Goal: Check status: Check status

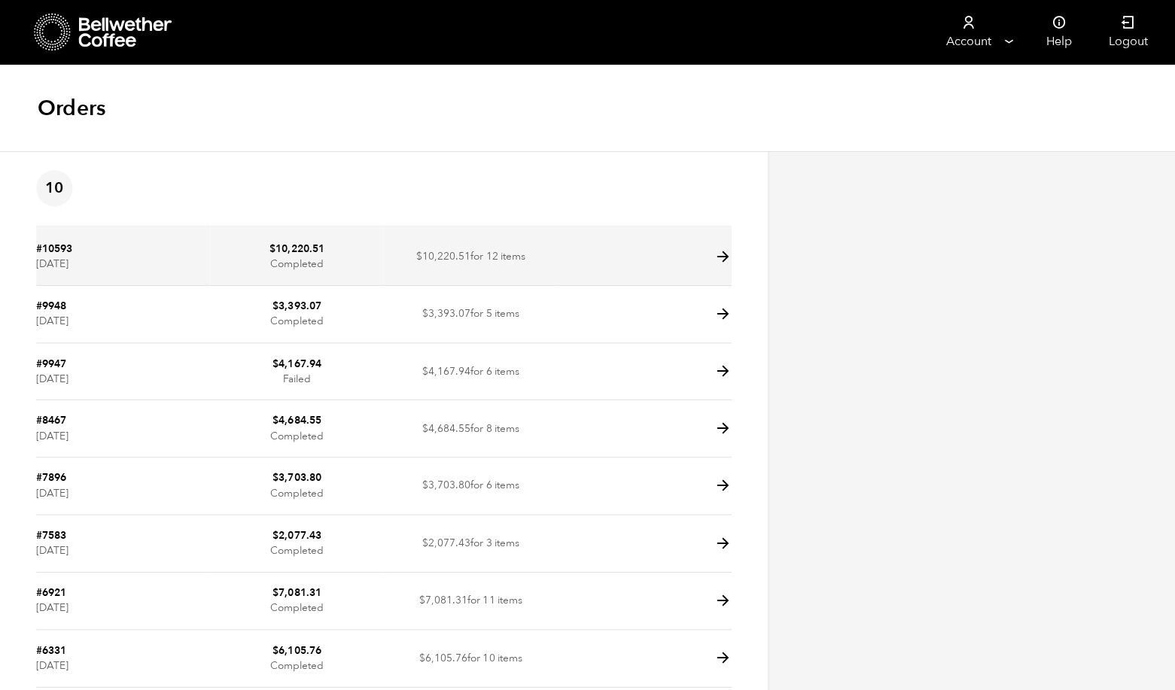
click at [717, 255] on icon at bounding box center [719, 255] width 17 height 17
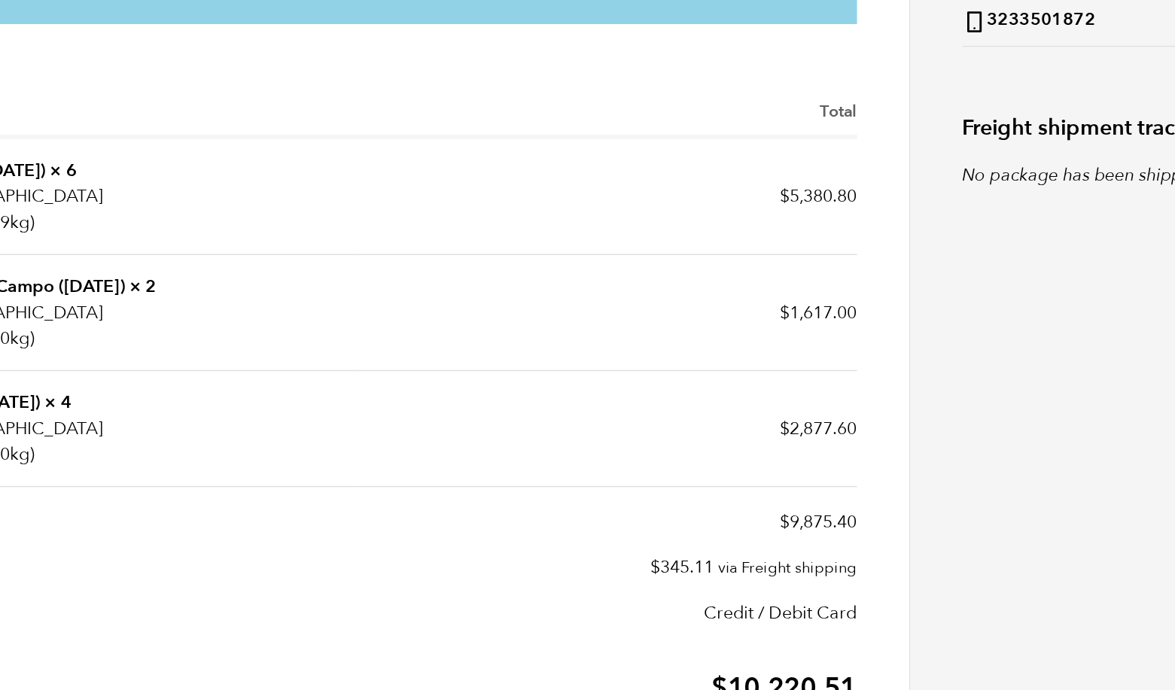
scroll to position [321, 0]
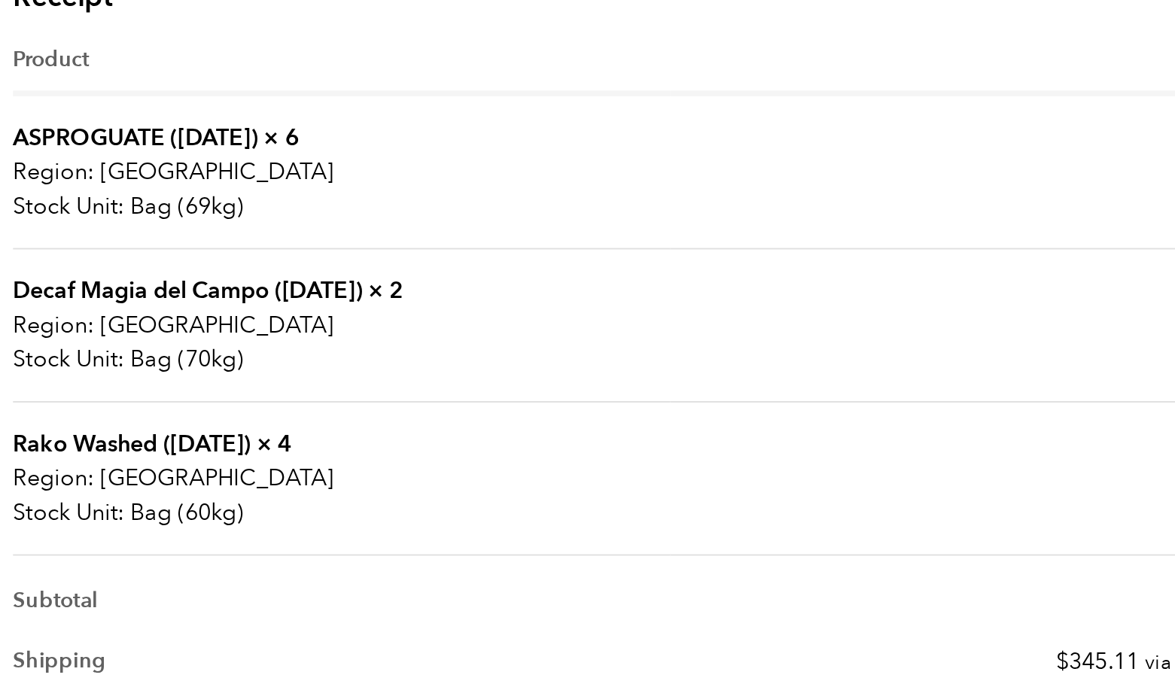
click at [93, 402] on link "Decaf Magia del Campo ([DATE])" at bounding box center [128, 410] width 184 height 17
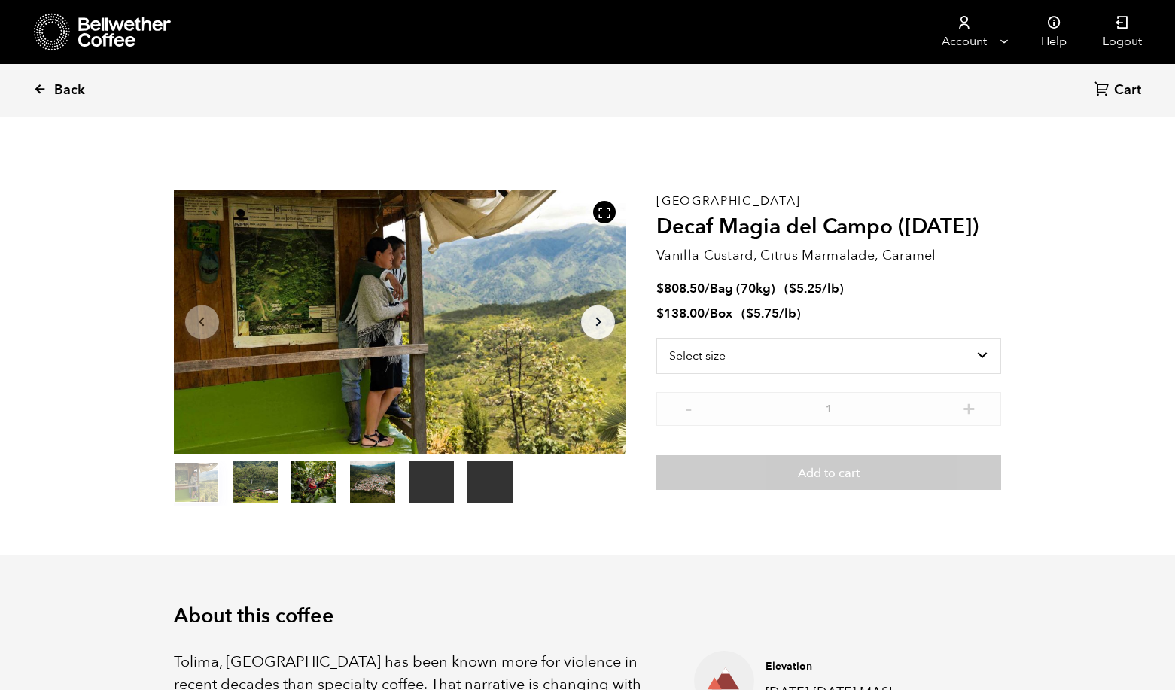
click at [44, 84] on icon at bounding box center [40, 89] width 14 height 14
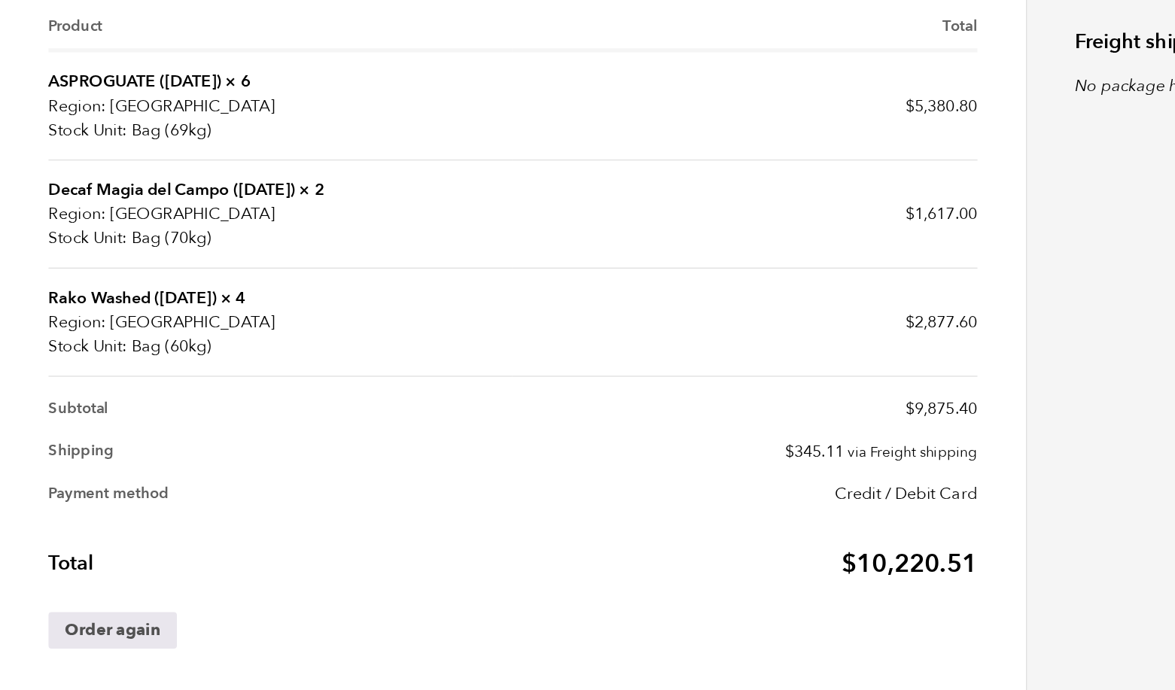
scroll to position [429, 0]
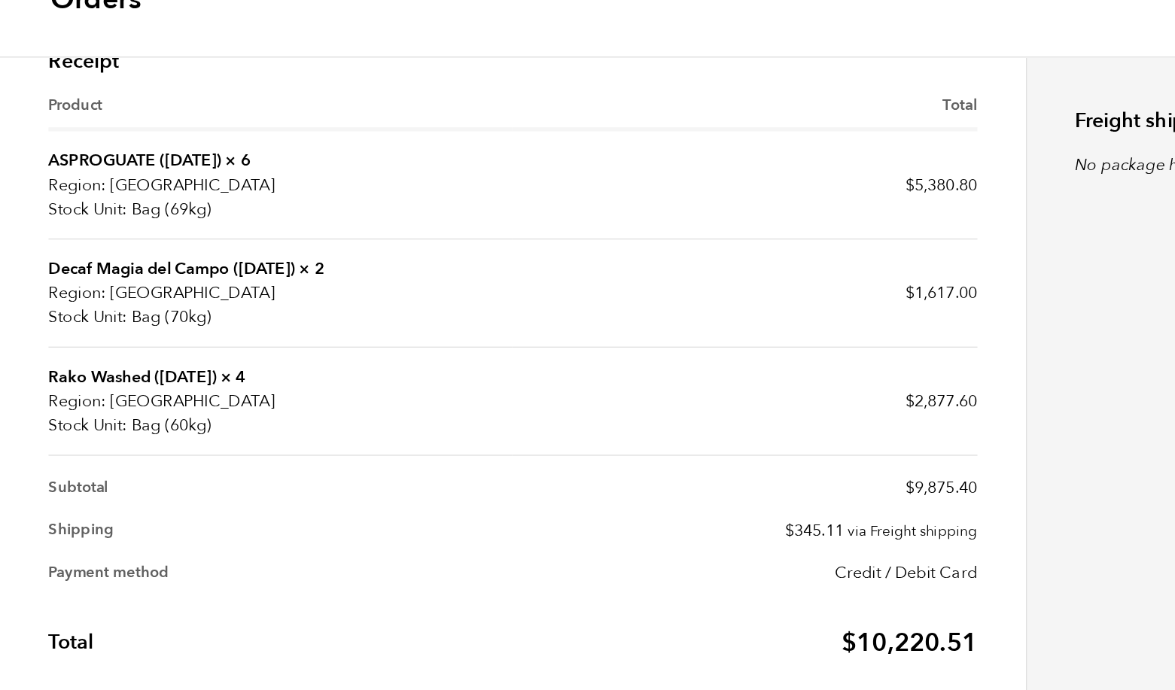
click at [163, 220] on link "ASPROGUATE ([DATE])" at bounding box center [100, 228] width 129 height 17
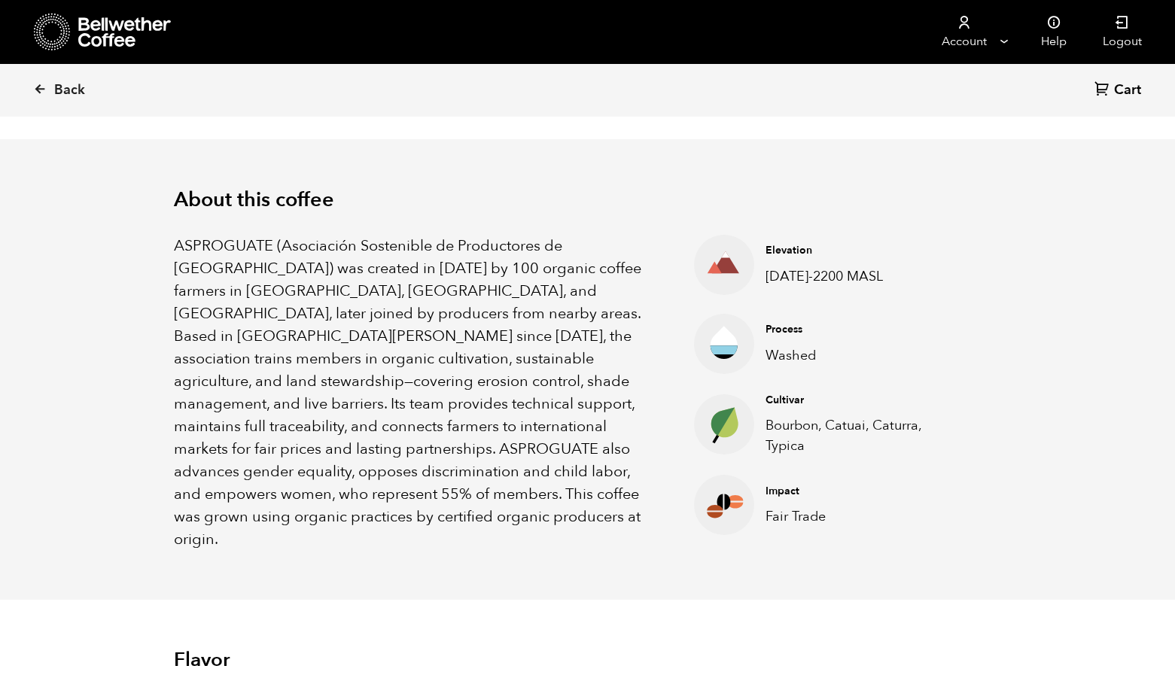
scroll to position [428, 0]
